Goal: Task Accomplishment & Management: Manage account settings

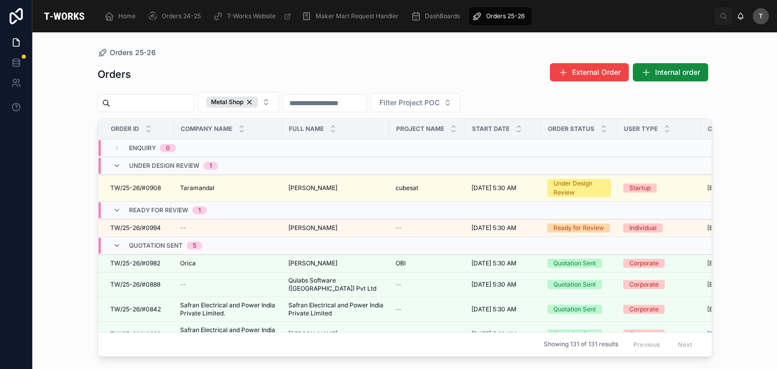
scroll to position [152, 0]
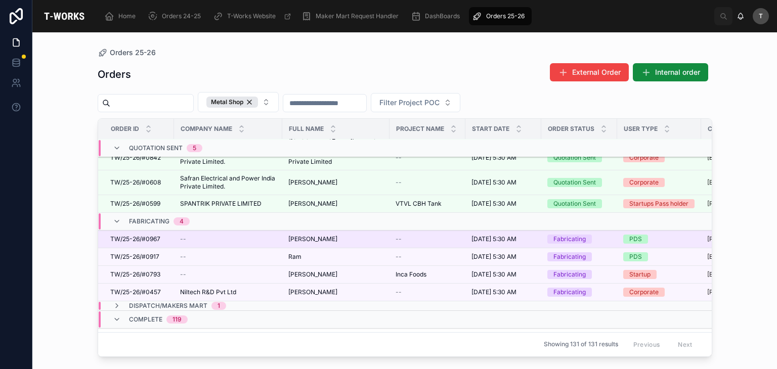
click at [155, 239] on span "TW/25-26/#0967" at bounding box center [135, 239] width 50 height 8
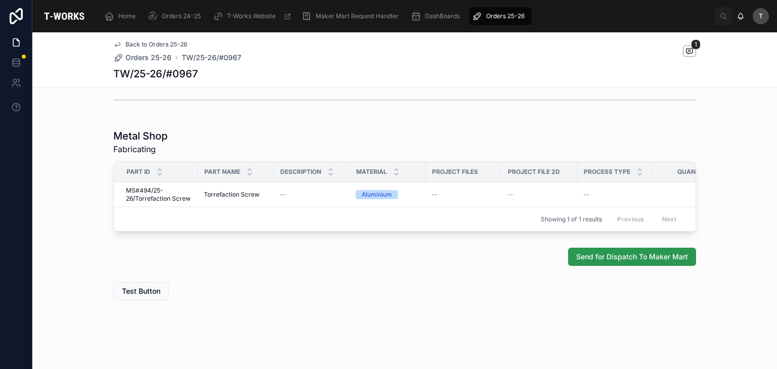
scroll to position [510, 0]
click at [600, 261] on span "Send for Dispatch To Maker Mart" at bounding box center [632, 257] width 112 height 10
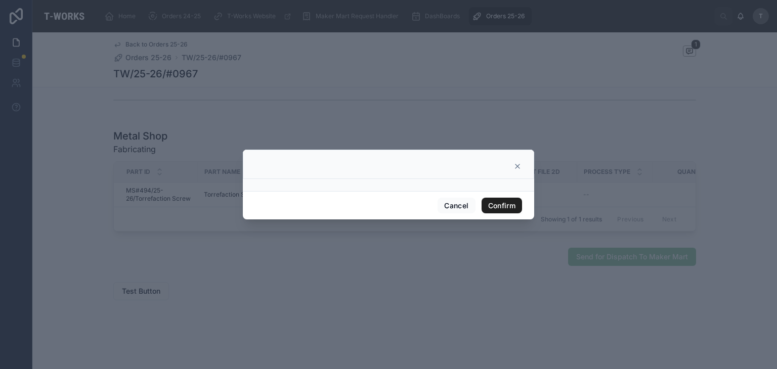
click at [504, 207] on button "Confirm" at bounding box center [501, 206] width 40 height 16
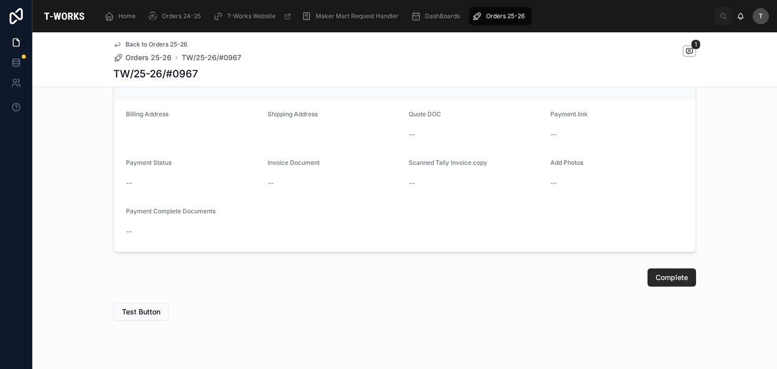
scroll to position [601, 0]
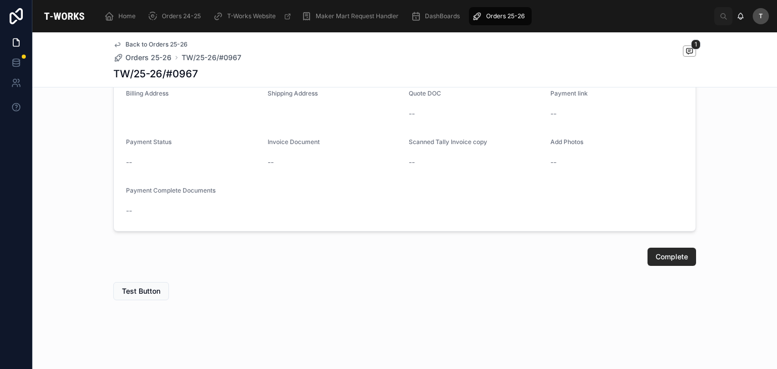
click at [431, 288] on div "Test Button" at bounding box center [404, 291] width 583 height 18
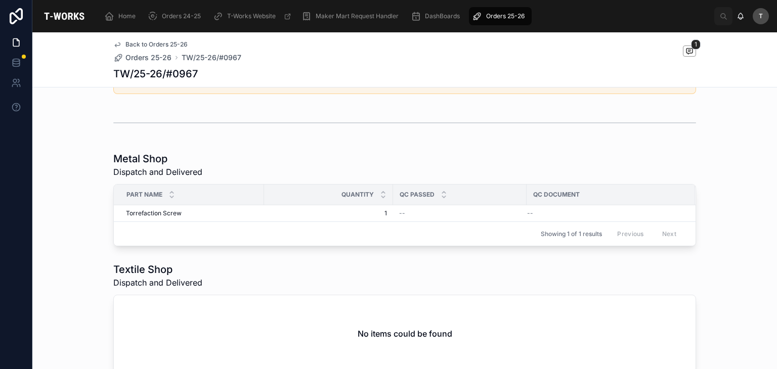
scroll to position [95, 0]
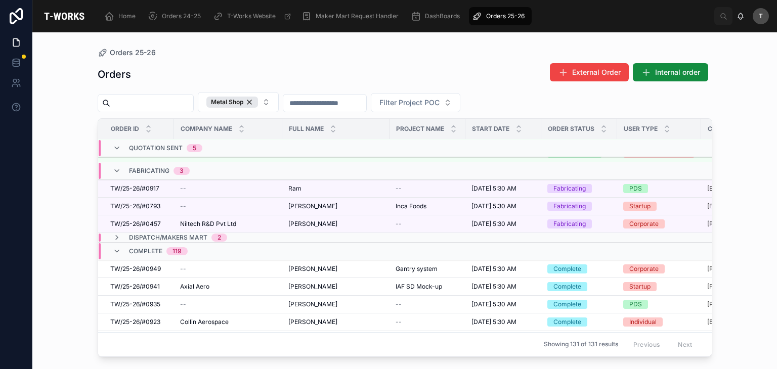
click at [178, 249] on div "119" at bounding box center [176, 251] width 9 height 8
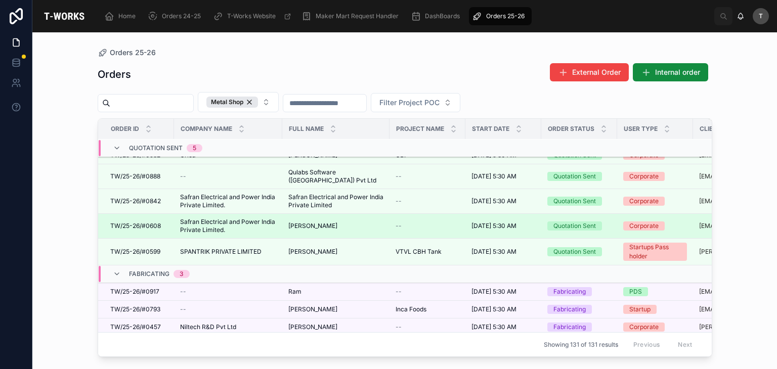
scroll to position [129, 0]
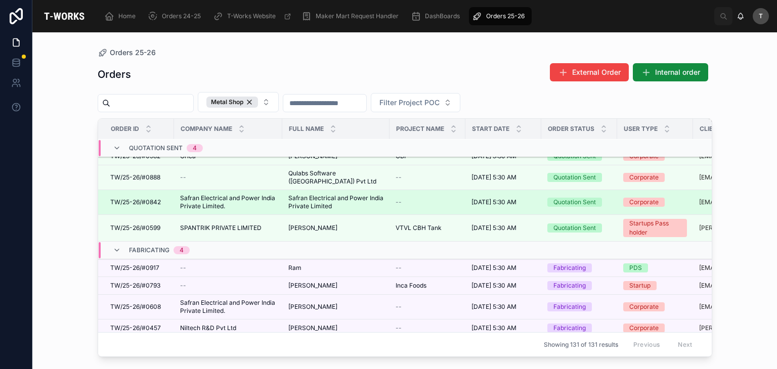
scroll to position [129, 0]
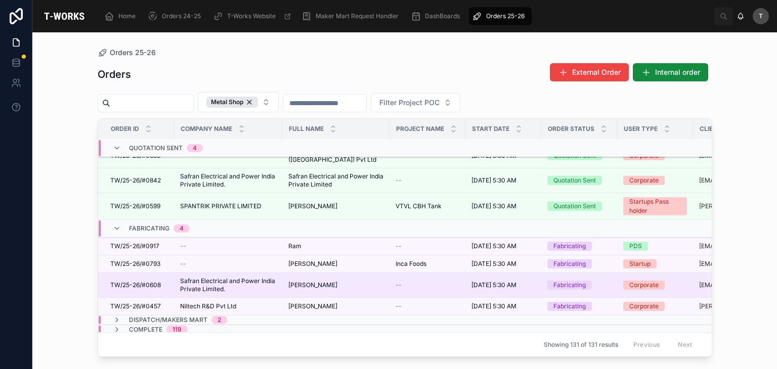
click at [156, 281] on span "TW/25-26/#0608" at bounding box center [135, 285] width 51 height 8
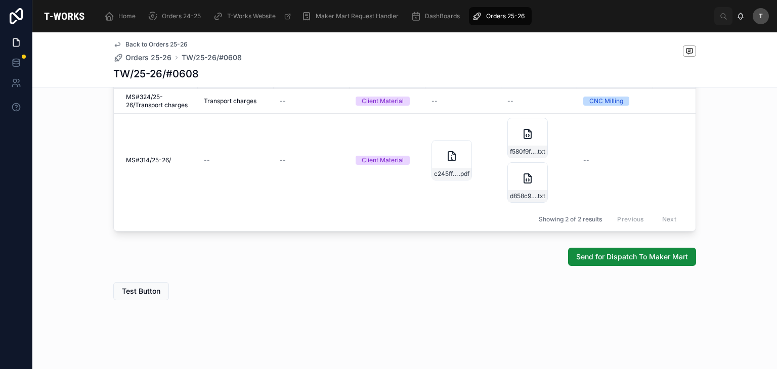
scroll to position [603, 0]
click at [613, 253] on span "Send for Dispatch To Maker Mart" at bounding box center [632, 257] width 112 height 10
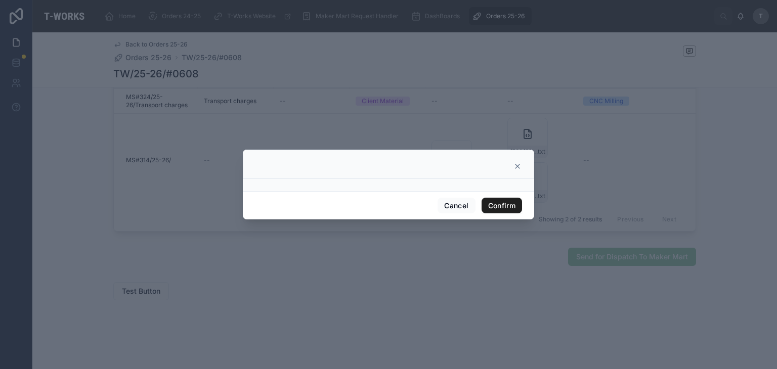
click at [501, 204] on button "Confirm" at bounding box center [501, 206] width 40 height 16
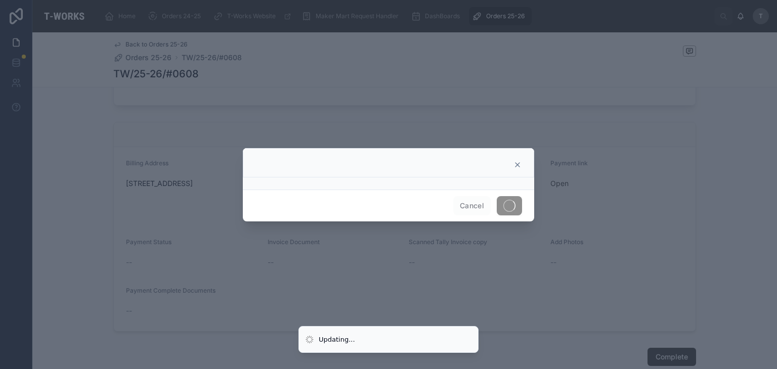
scroll to position [770, 0]
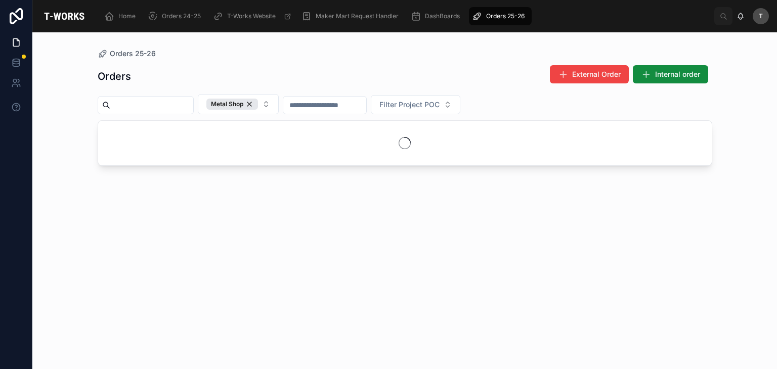
click at [303, 74] on div "Orders External Order Internal order" at bounding box center [405, 76] width 614 height 23
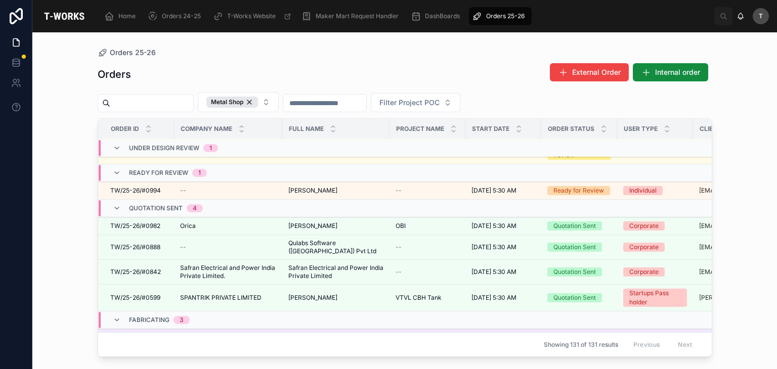
scroll to position [104, 0]
